Goal: Information Seeking & Learning: Learn about a topic

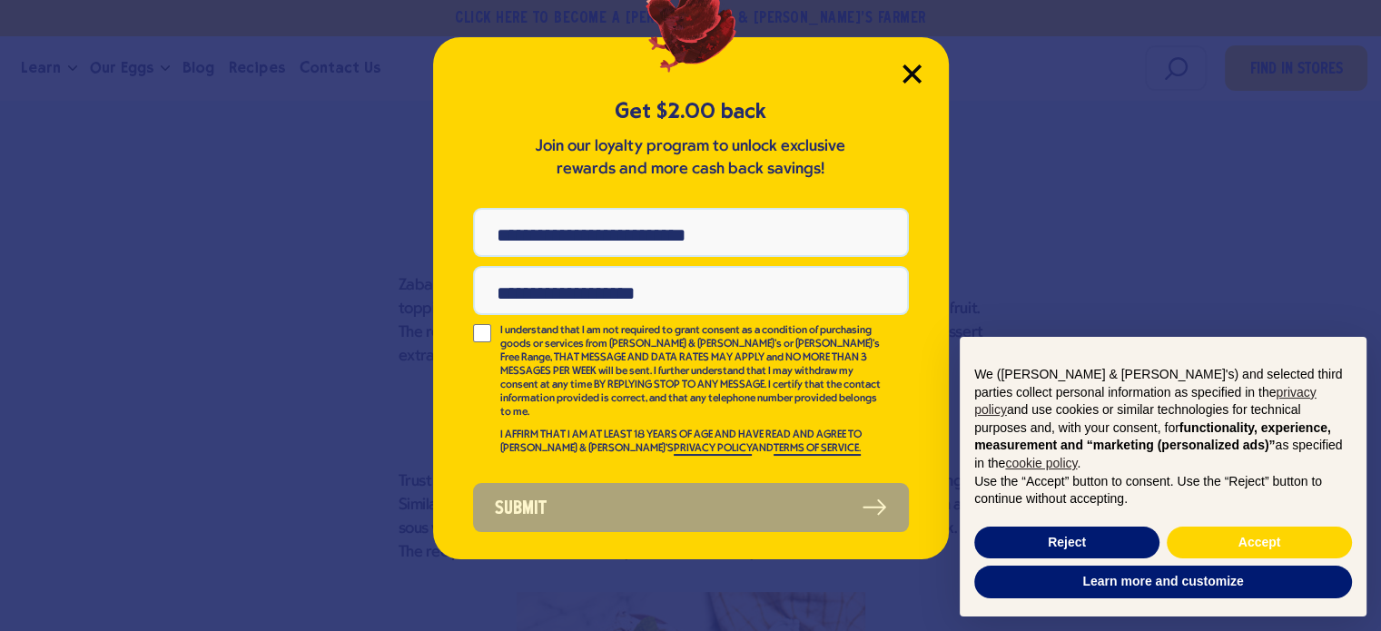
click at [908, 71] on icon "Close Modal" at bounding box center [912, 73] width 16 height 16
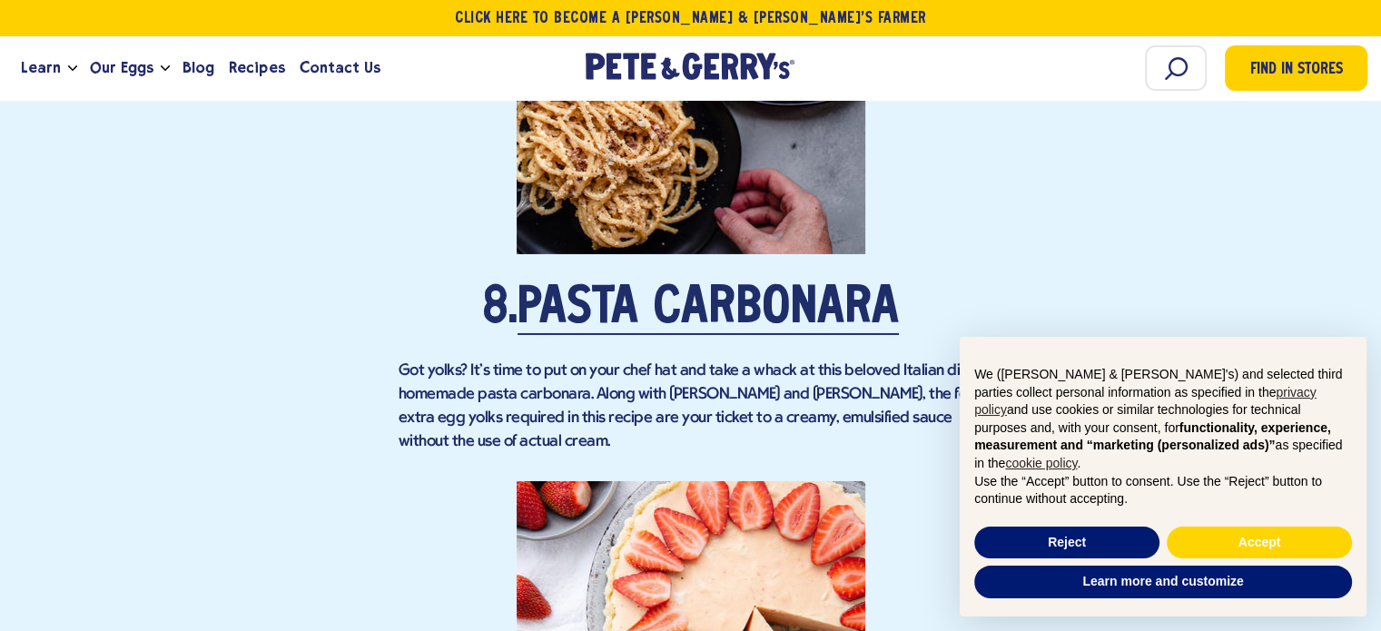
scroll to position [6150, 0]
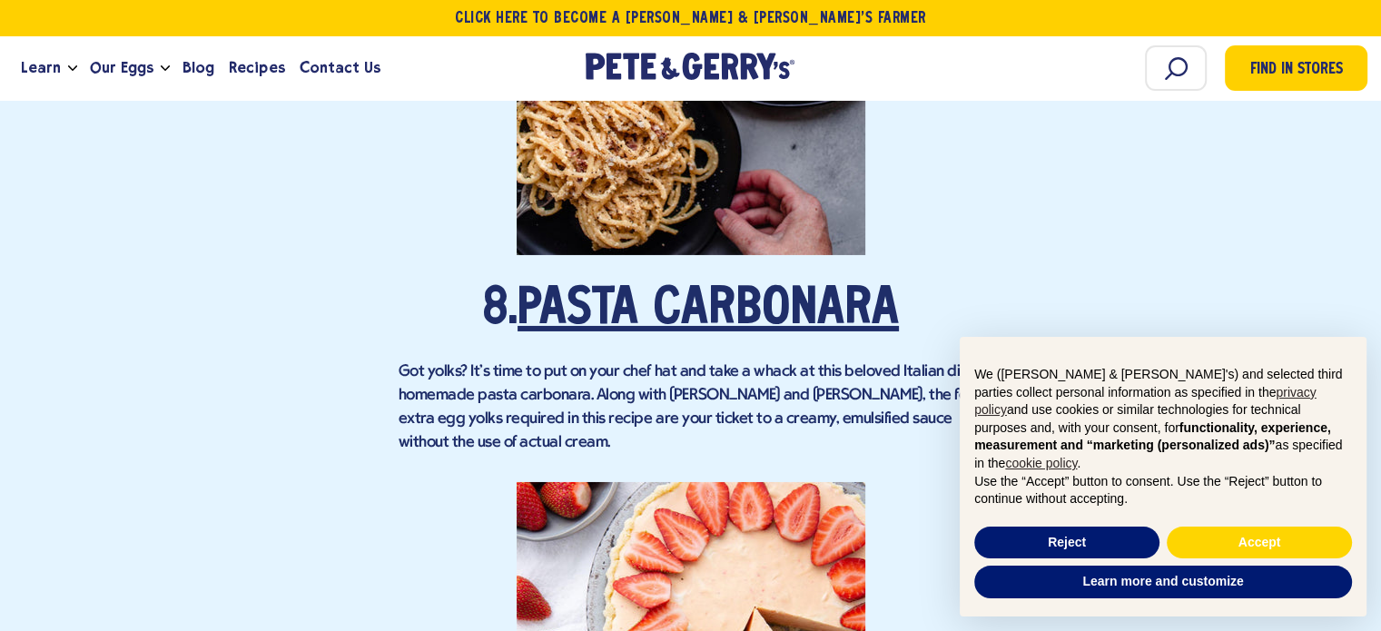
click at [683, 285] on link "Pasta Carbonara" at bounding box center [708, 310] width 381 height 51
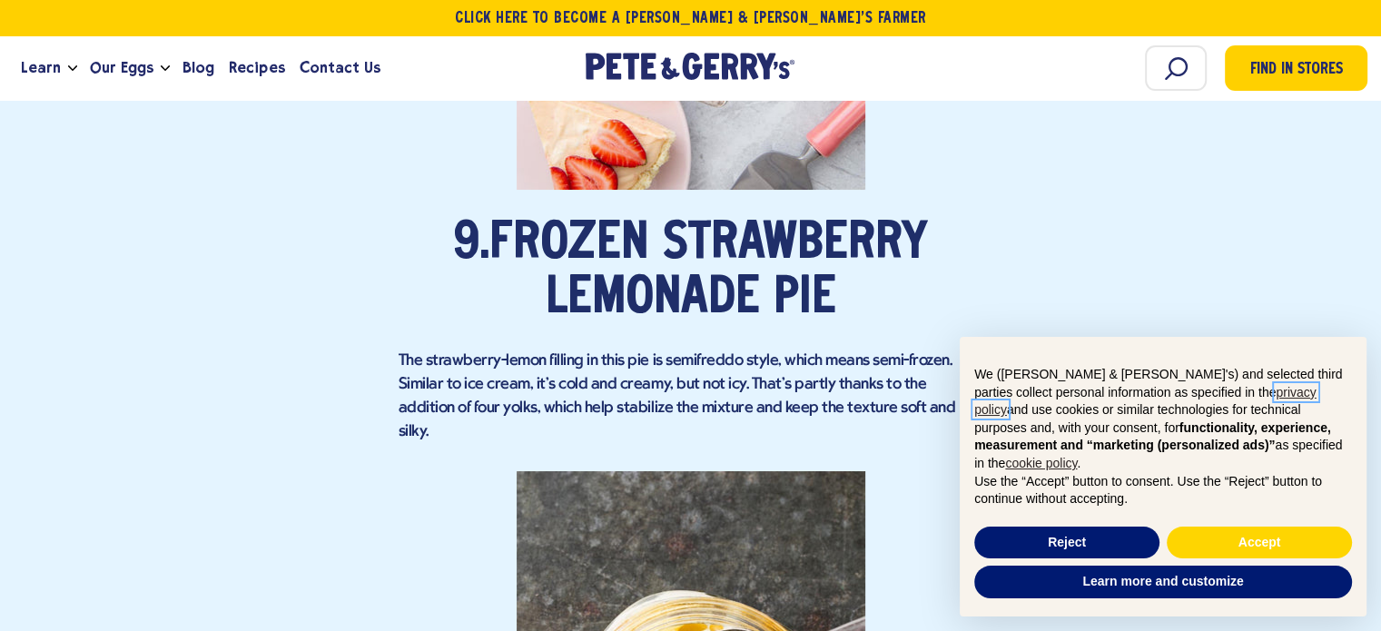
scroll to position [6892, 0]
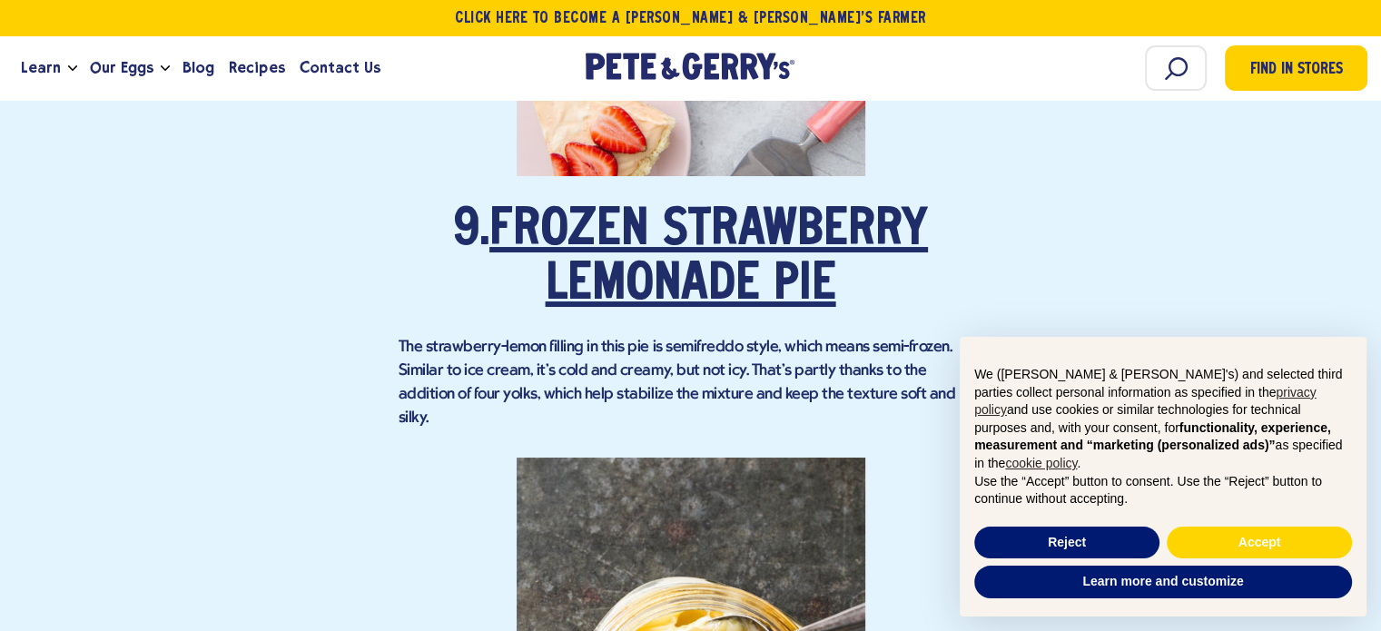
click at [790, 219] on link "Frozen Strawberry Lemonade Pie" at bounding box center [709, 258] width 439 height 105
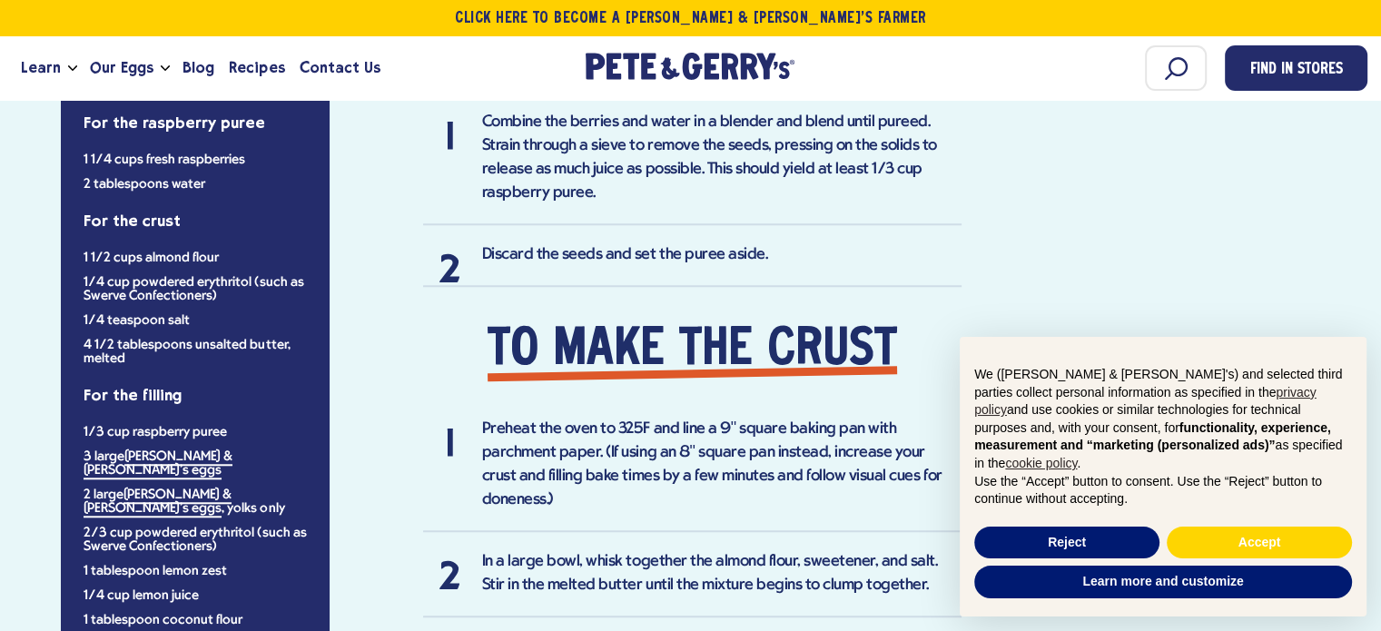
scroll to position [1474, 0]
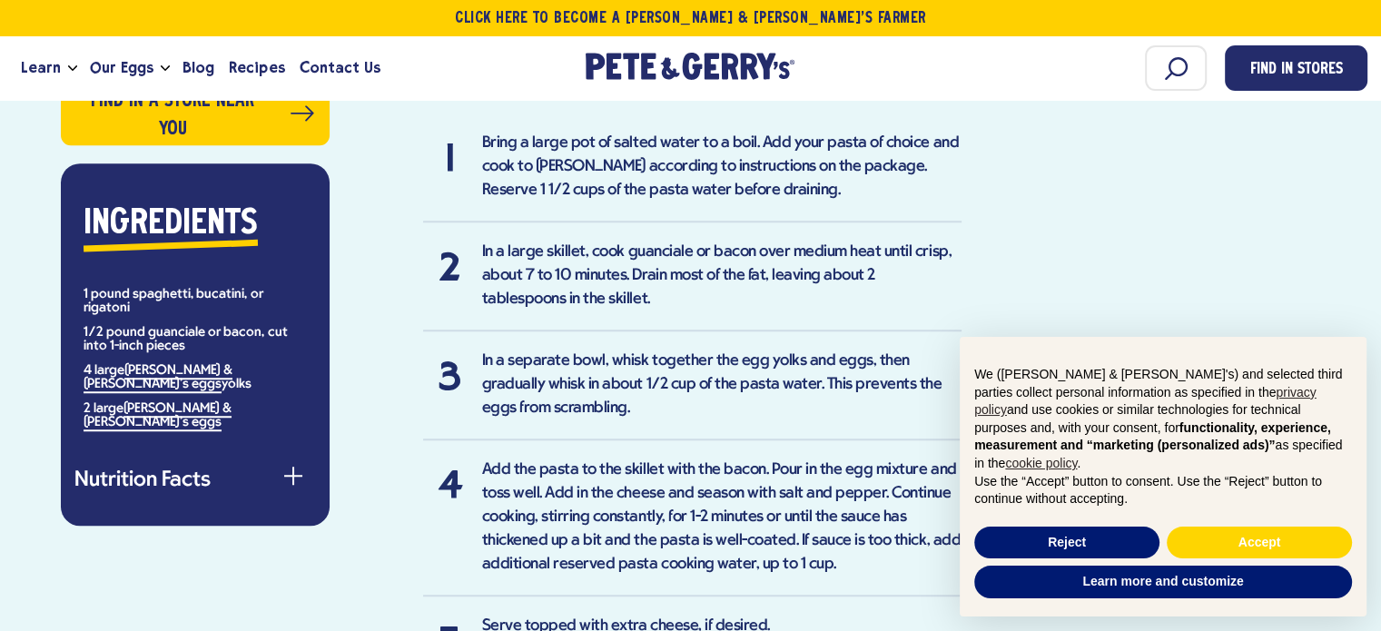
scroll to position [1266, 0]
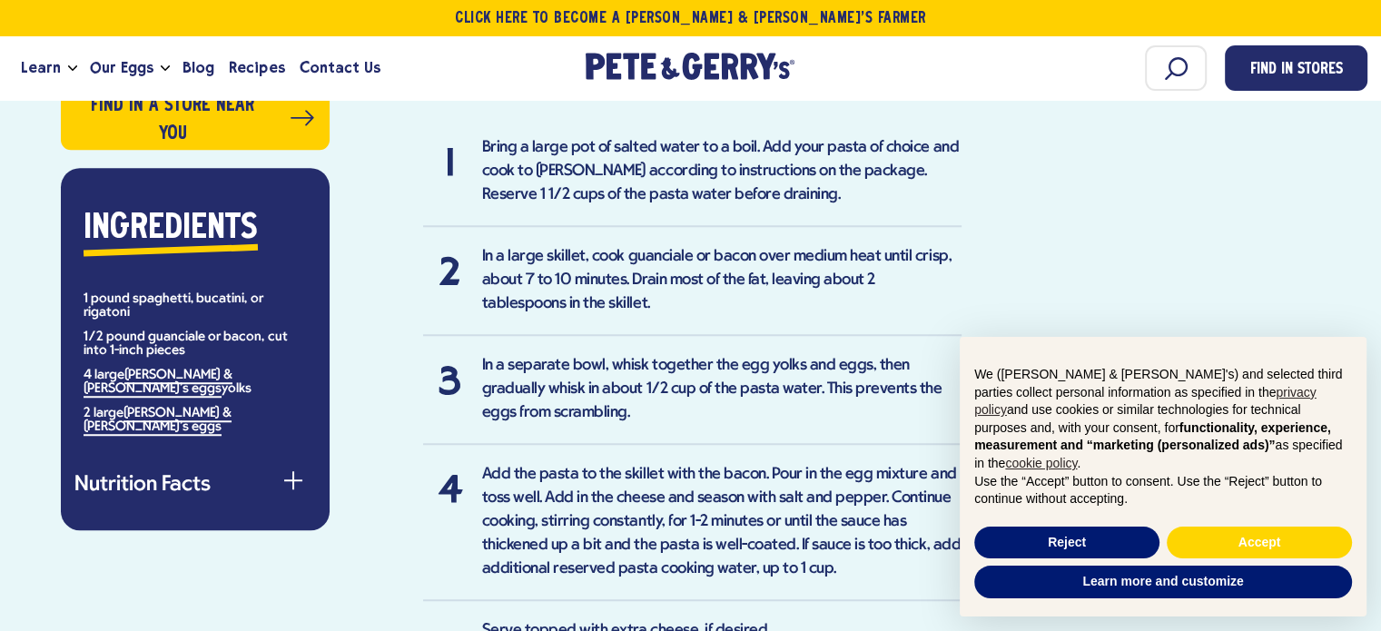
click at [294, 440] on div "Ingredients 1 pound spaghetti, bucatini, or rigatoni 1/2 pound guanciale or bac…" at bounding box center [195, 349] width 269 height 362
click at [292, 471] on span "button" at bounding box center [293, 480] width 2 height 18
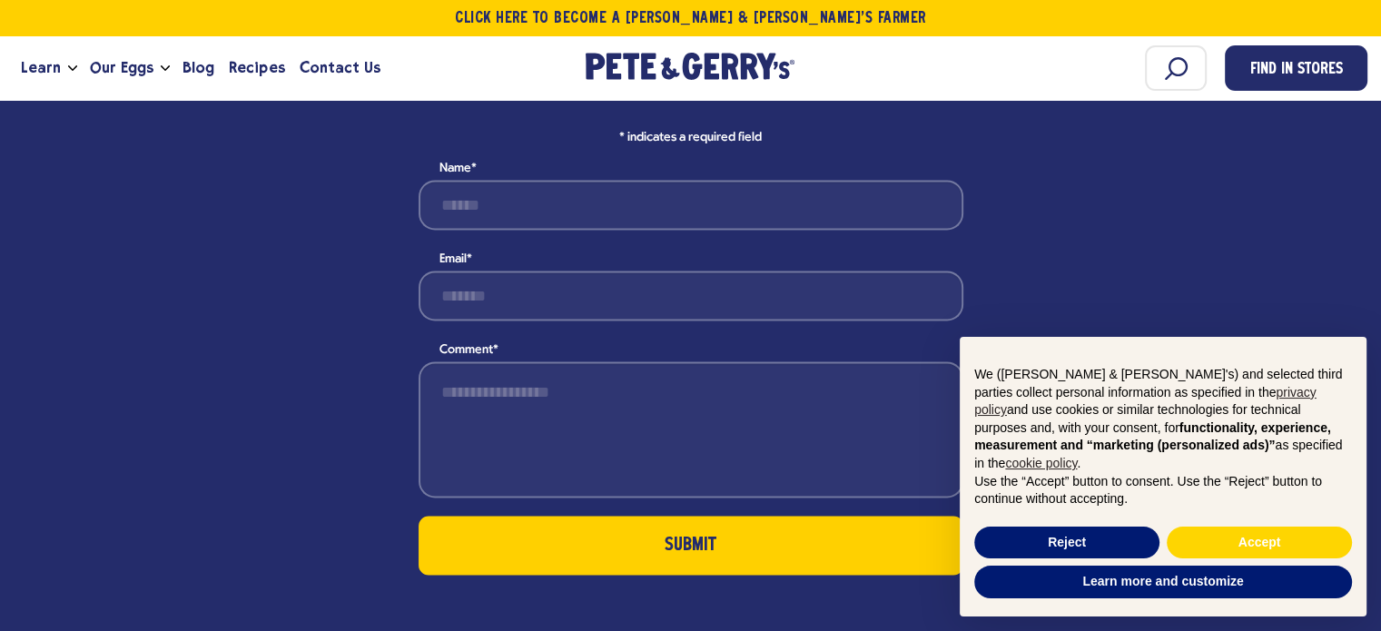
scroll to position [2628, 0]
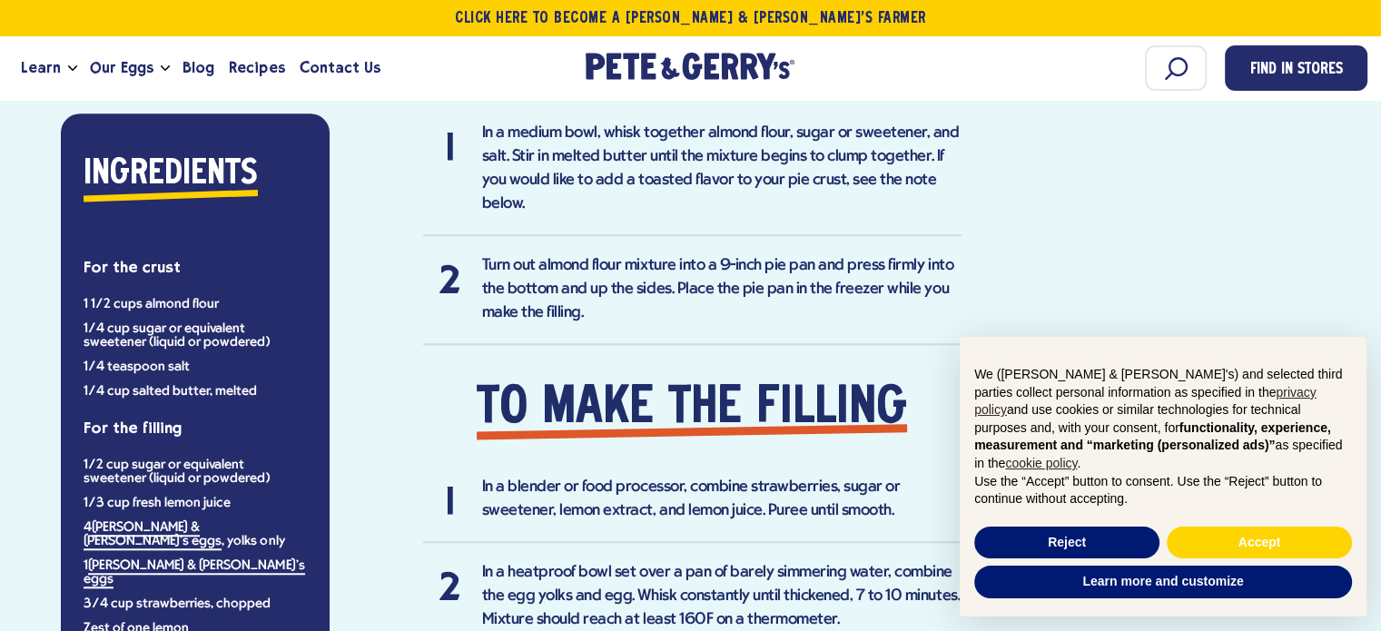
scroll to position [1434, 0]
